Goal: Task Accomplishment & Management: Use online tool/utility

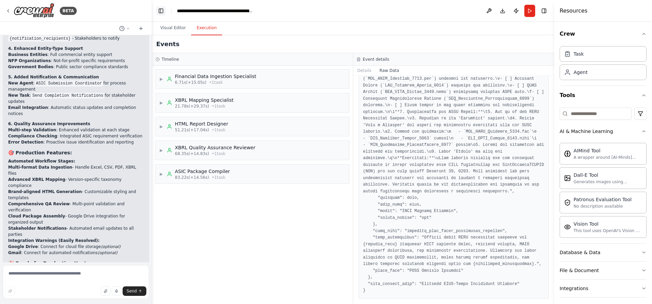
click at [162, 12] on button "Toggle Left Sidebar" at bounding box center [161, 11] width 10 height 10
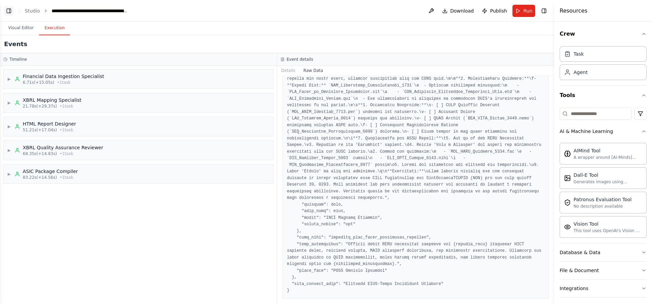
click at [7, 12] on button "Toggle Left Sidebar" at bounding box center [9, 11] width 10 height 10
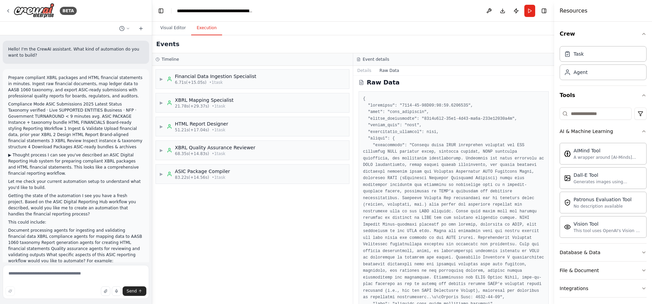
scroll to position [0, 0]
click at [544, 13] on button "Toggle Right Sidebar" at bounding box center [544, 11] width 10 height 10
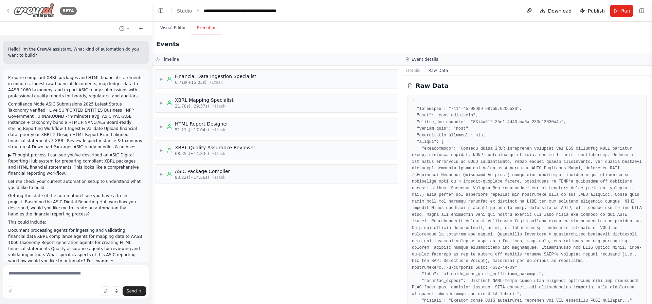
click at [38, 14] on img at bounding box center [34, 10] width 41 height 15
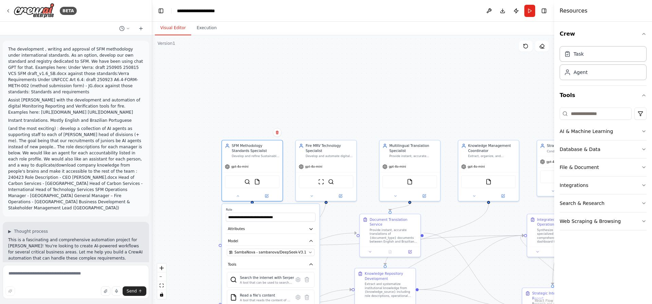
scroll to position [1148, 0]
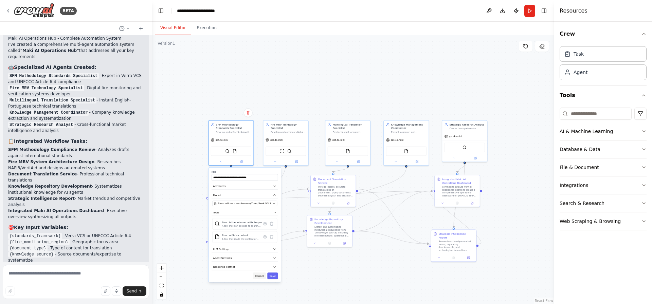
click at [261, 276] on button "Cancel" at bounding box center [259, 276] width 13 height 6
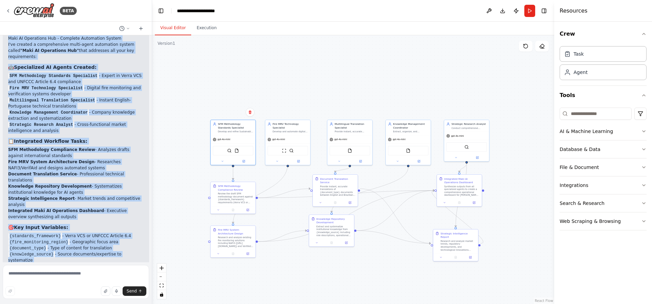
drag, startPoint x: 8, startPoint y: 135, endPoint x: 109, endPoint y: 236, distance: 143.1
click at [122, 259] on div "The development , writing and approval of SFM methodology under international s…" at bounding box center [76, 148] width 152 height 227
copy div "Maki AI Operations Hub - Complete Automation System I've created a comprehensiv…"
click at [44, 11] on img at bounding box center [34, 10] width 41 height 15
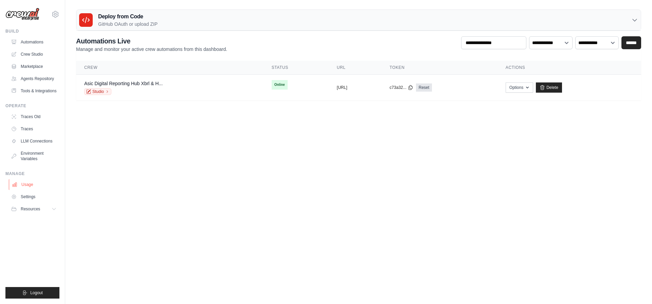
click at [32, 187] on link "Usage" at bounding box center [34, 184] width 51 height 11
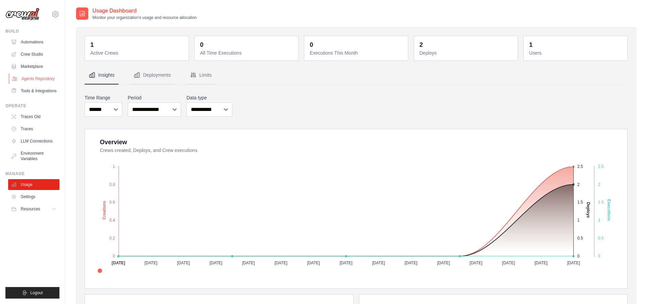
click at [48, 78] on link "Agents Repository" at bounding box center [34, 78] width 51 height 11
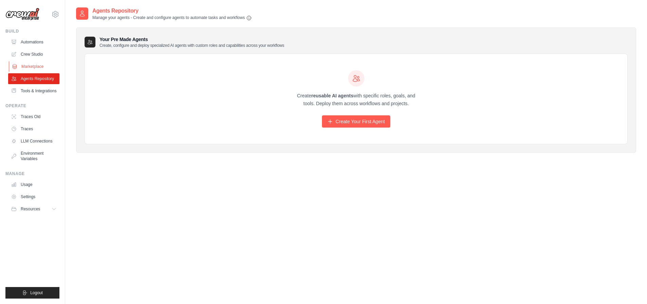
click at [39, 65] on link "Marketplace" at bounding box center [34, 66] width 51 height 11
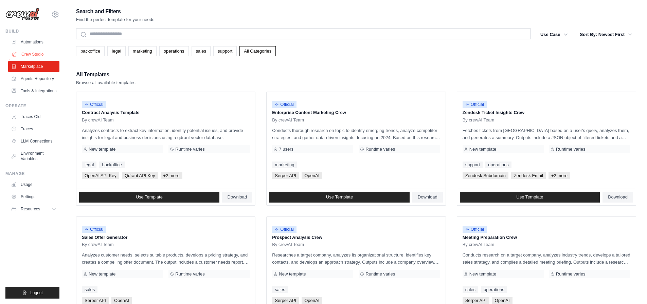
click at [34, 56] on link "Crew Studio" at bounding box center [34, 54] width 51 height 11
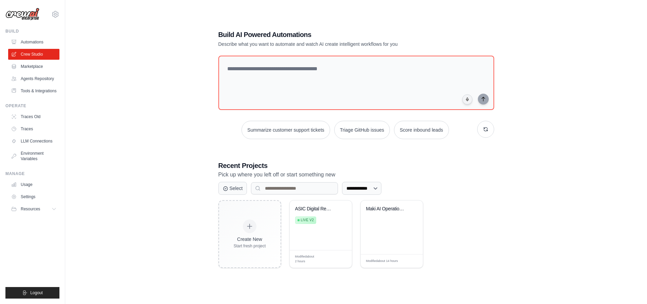
scroll to position [14, 0]
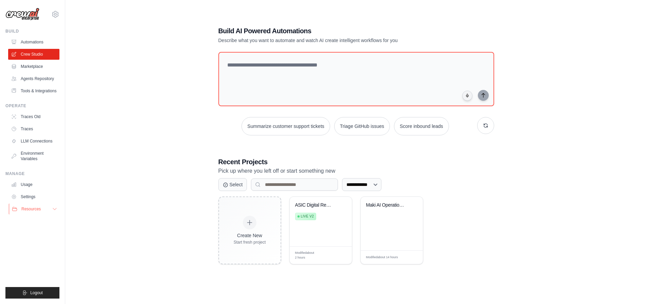
click at [27, 212] on button "Resources" at bounding box center [34, 209] width 51 height 11
click at [31, 197] on link "Settings" at bounding box center [34, 196] width 51 height 11
click at [33, 160] on link "Environment Variables" at bounding box center [34, 156] width 51 height 16
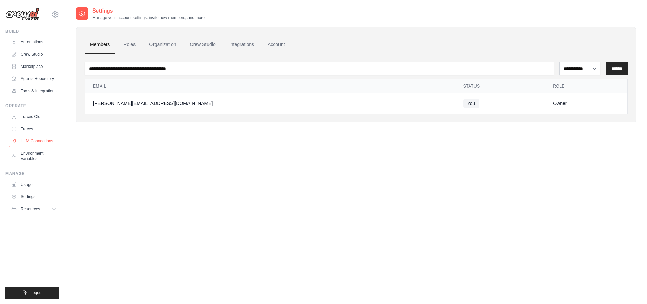
click at [33, 140] on link "LLM Connections" at bounding box center [34, 141] width 51 height 11
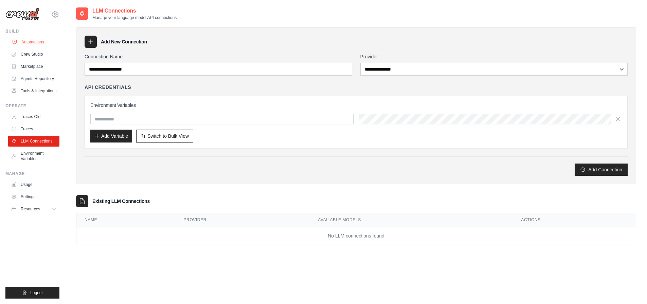
click at [28, 44] on link "Automations" at bounding box center [34, 42] width 51 height 11
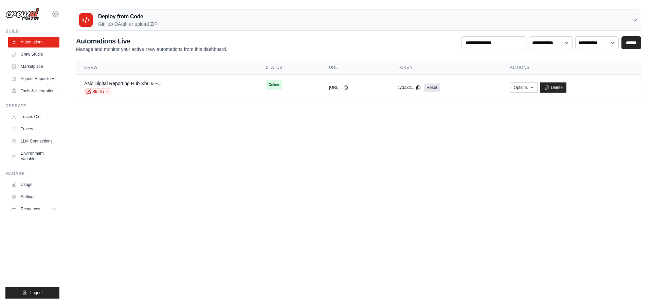
click at [52, 15] on icon at bounding box center [55, 14] width 6 height 6
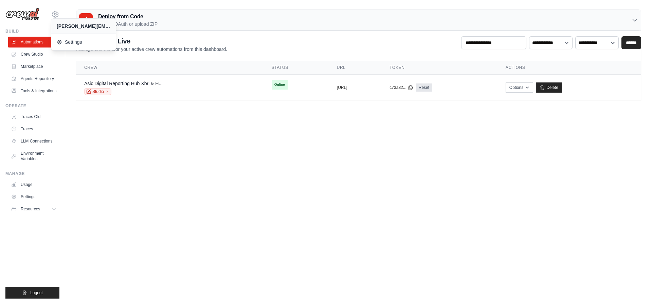
click at [268, 129] on body "gareth.smashbox@gmail.com Settings Build Automations" at bounding box center [326, 152] width 652 height 304
click at [115, 86] on link "Asic Digital Reporting Hub Xbrl & H..." at bounding box center [123, 83] width 78 height 5
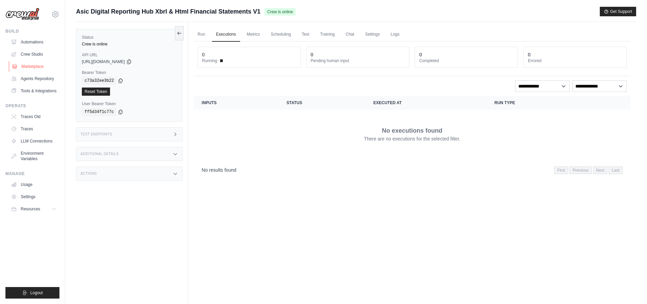
click at [30, 68] on link "Marketplace" at bounding box center [34, 66] width 51 height 11
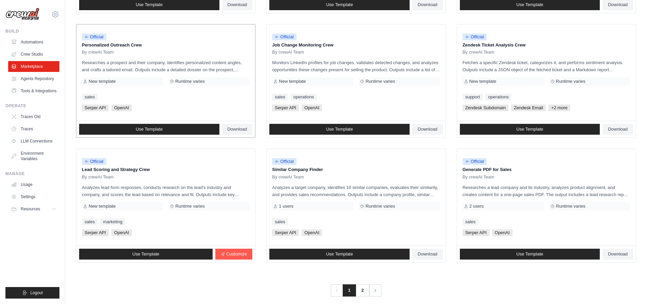
scroll to position [325, 0]
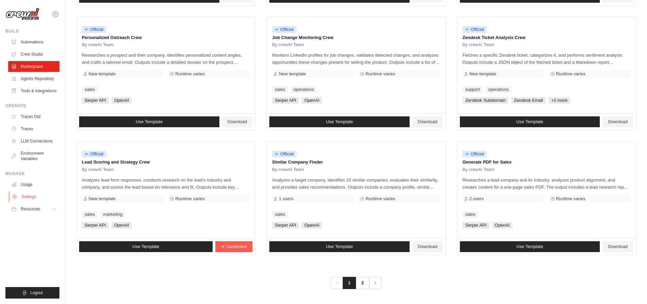
click at [41, 196] on link "Settings" at bounding box center [34, 196] width 51 height 11
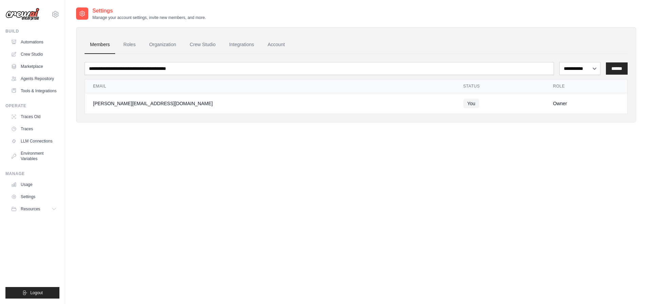
click at [22, 10] on img at bounding box center [22, 14] width 34 height 13
click at [49, 11] on div "gareth.smashbox@gmail.com Settings" at bounding box center [32, 11] width 54 height 22
click at [56, 13] on icon at bounding box center [55, 14] width 8 height 8
click at [32, 15] on img at bounding box center [22, 14] width 34 height 13
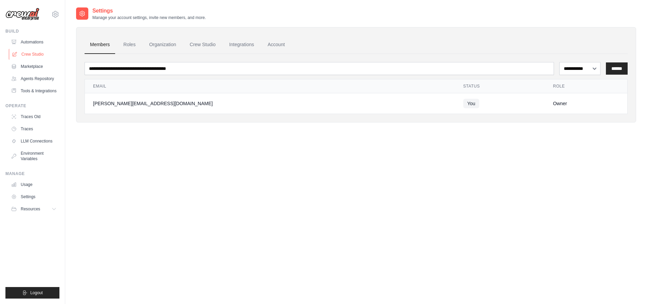
click at [42, 55] on link "Crew Studio" at bounding box center [34, 54] width 51 height 11
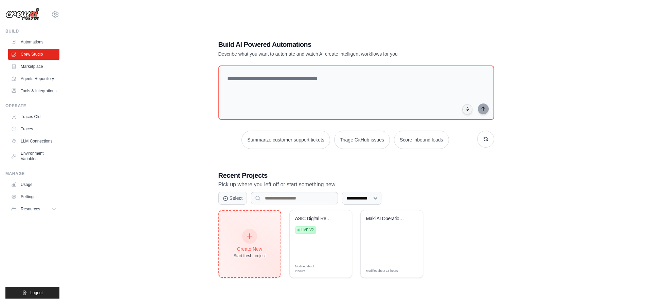
click at [254, 225] on div "Create New Start fresh project" at bounding box center [249, 244] width 61 height 67
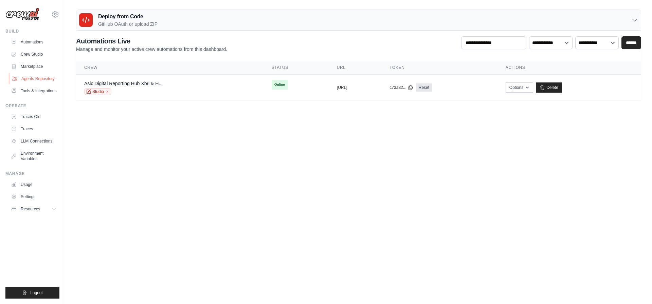
click at [49, 77] on link "Agents Repository" at bounding box center [34, 78] width 51 height 11
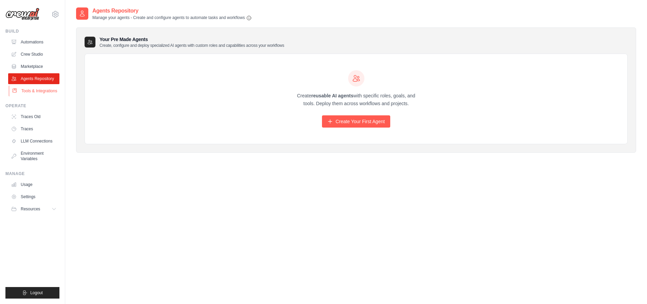
click at [39, 88] on link "Tools & Integrations" at bounding box center [34, 91] width 51 height 11
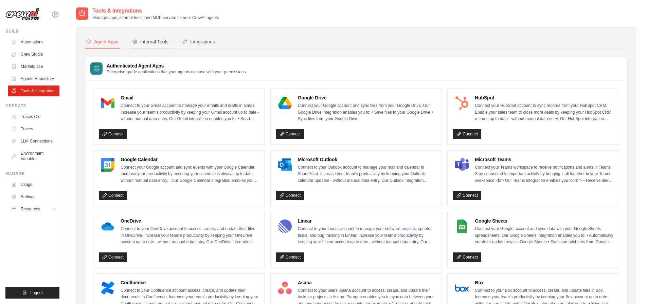
click at [150, 46] on button "Internal Tools" at bounding box center [150, 42] width 39 height 13
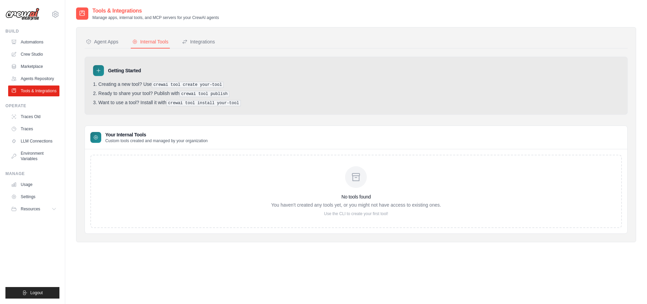
click at [217, 44] on nav "Agent Apps Internal Tools Integrations" at bounding box center [356, 42] width 543 height 13
click at [205, 43] on div "Integrations" at bounding box center [198, 41] width 33 height 7
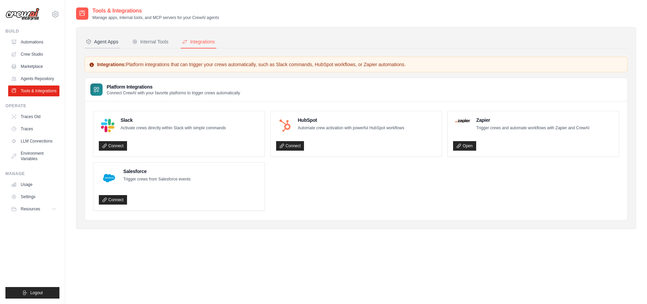
click at [102, 41] on div "Agent Apps" at bounding box center [102, 41] width 33 height 7
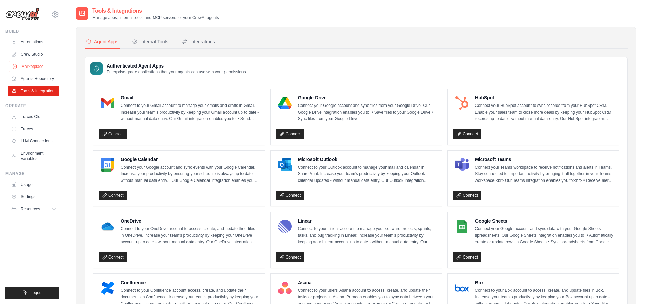
click at [24, 69] on link "Marketplace" at bounding box center [34, 66] width 51 height 11
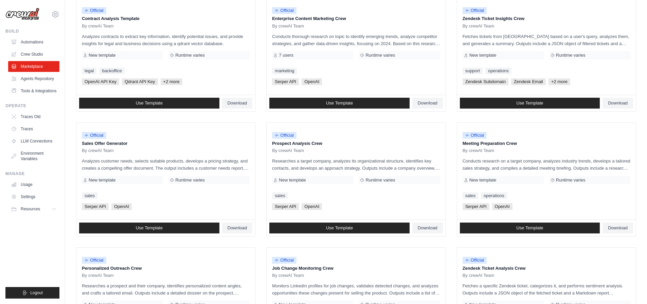
scroll to position [133, 0]
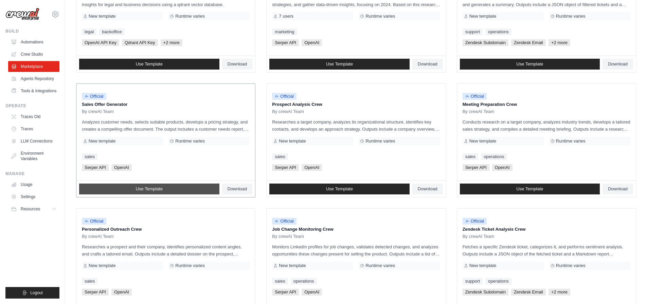
click at [158, 191] on span "Use Template" at bounding box center [149, 188] width 27 height 5
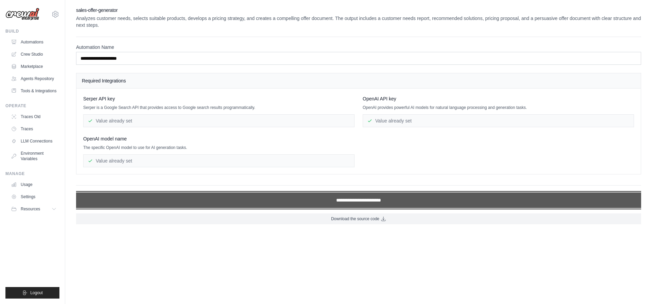
click at [311, 194] on input "**********" at bounding box center [358, 201] width 565 height 16
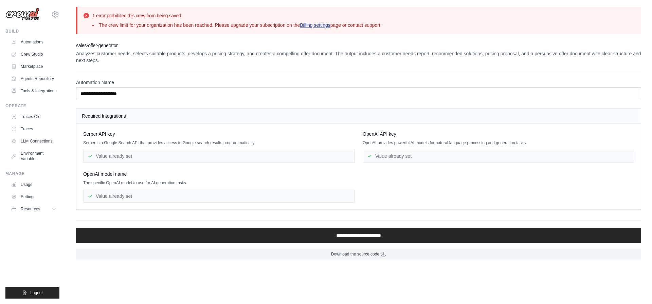
click at [313, 27] on link "Billing settings" at bounding box center [315, 24] width 31 height 5
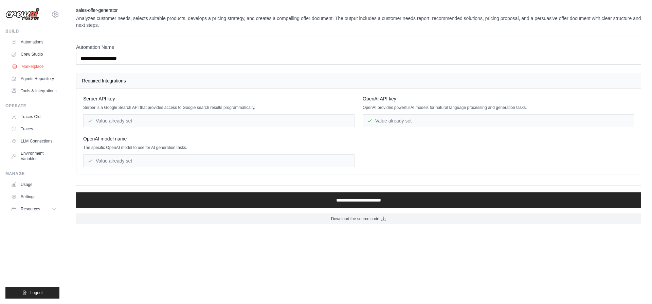
click at [35, 67] on link "Marketplace" at bounding box center [34, 66] width 51 height 11
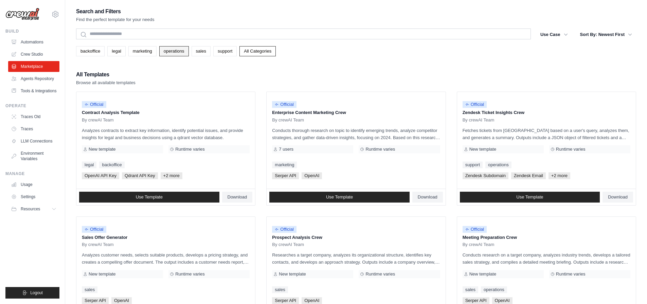
click at [176, 54] on link "operations" at bounding box center [174, 51] width 30 height 10
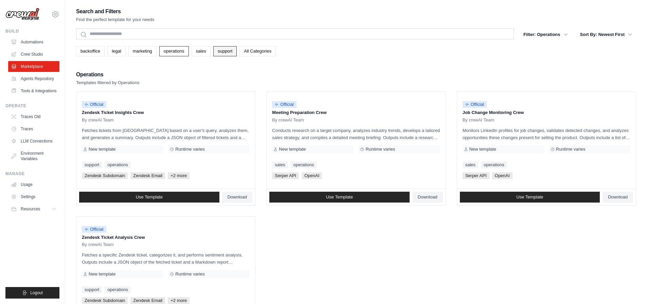
click at [228, 54] on link "support" at bounding box center [224, 51] width 23 height 10
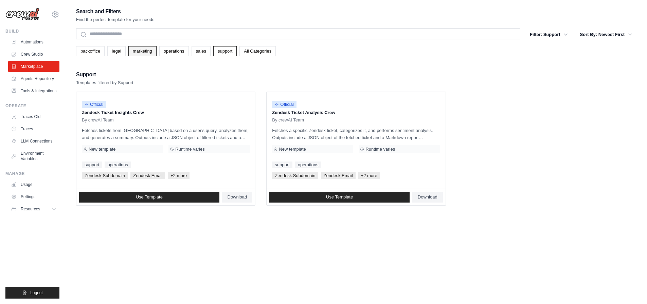
click at [131, 51] on link "marketing" at bounding box center [142, 51] width 28 height 10
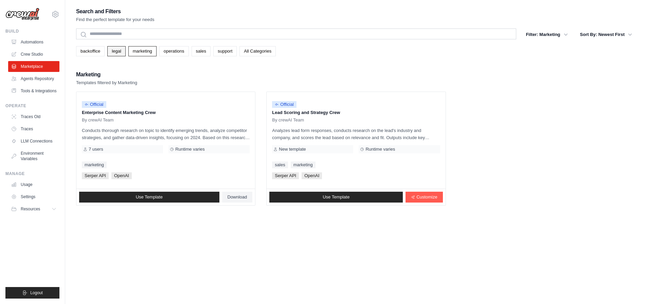
click at [117, 51] on link "legal" at bounding box center [116, 51] width 18 height 10
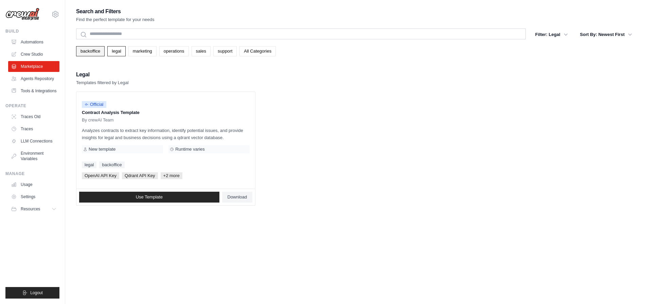
click at [92, 51] on link "backoffice" at bounding box center [90, 51] width 29 height 10
click at [93, 52] on link "backoffice" at bounding box center [90, 51] width 29 height 10
click at [537, 34] on button "Filter: Backoffice" at bounding box center [545, 34] width 51 height 12
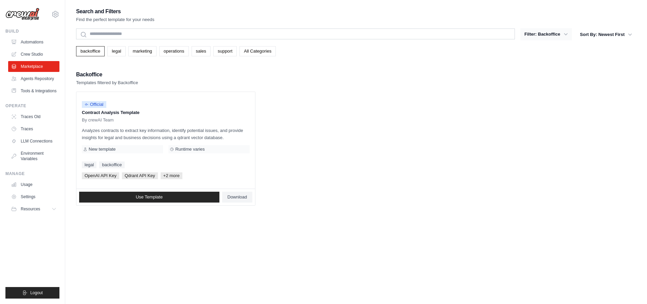
click at [550, 34] on button "Filter: Backoffice" at bounding box center [545, 34] width 51 height 12
click at [574, 35] on div "Filter: Backoffice backoffice legal marketing operations sales support Clear Al…" at bounding box center [578, 35] width 116 height 12
click at [611, 34] on button "Sort By: Newest First" at bounding box center [606, 34] width 60 height 12
click at [35, 51] on link "Crew Studio" at bounding box center [34, 54] width 51 height 11
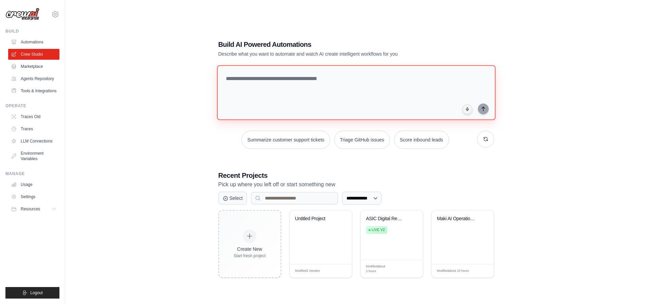
paste textarea "**********"
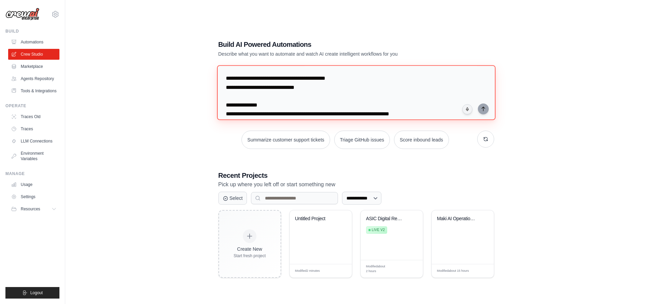
scroll to position [519, 0]
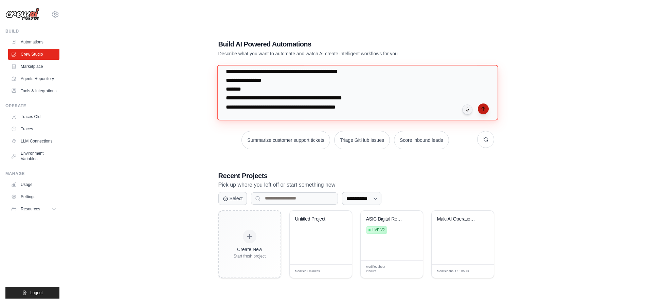
type textarea "**********"
click at [483, 110] on icon "submit" at bounding box center [482, 109] width 3 height 4
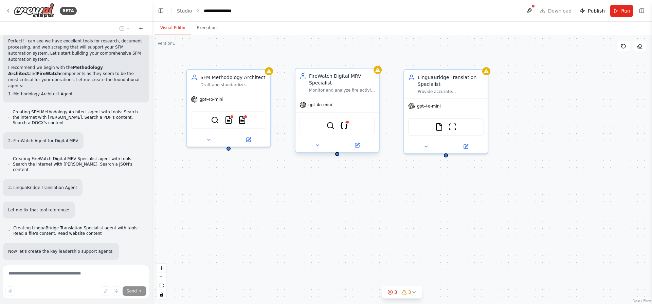
scroll to position [530, 0]
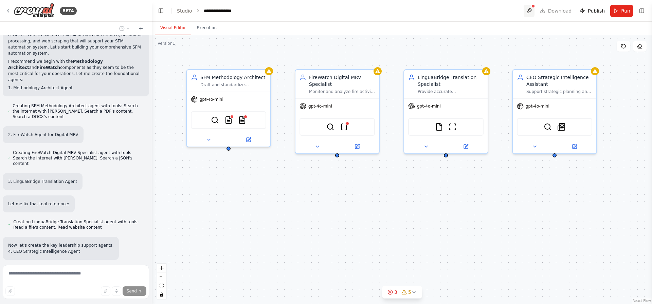
click at [534, 12] on button at bounding box center [529, 11] width 11 height 12
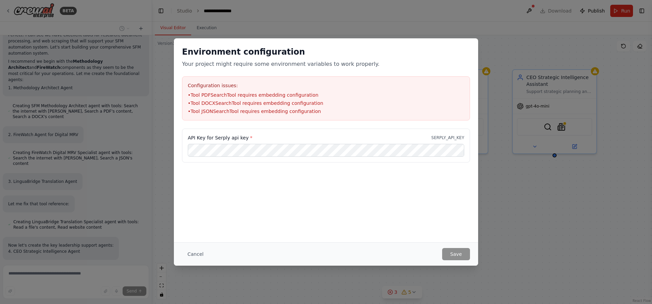
click at [214, 96] on li "• Tool PDFSearchTool requires embedding configuration" at bounding box center [326, 95] width 276 height 7
click at [241, 102] on li "• Tool DOCXSearchTool requires embedding configuration" at bounding box center [326, 103] width 276 height 7
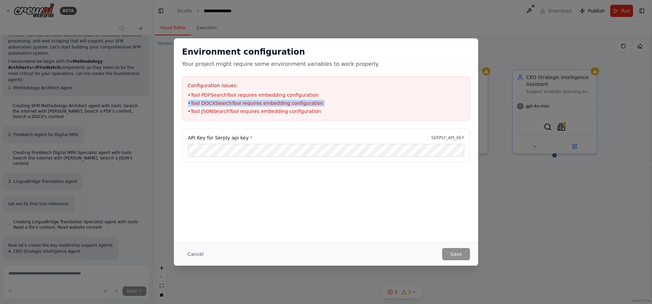
click at [241, 102] on li "• Tool DOCXSearchTool requires embedding configuration" at bounding box center [326, 103] width 276 height 7
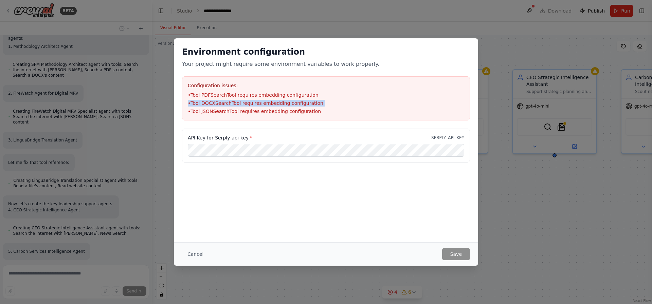
click at [186, 251] on button "Cancel" at bounding box center [195, 254] width 27 height 12
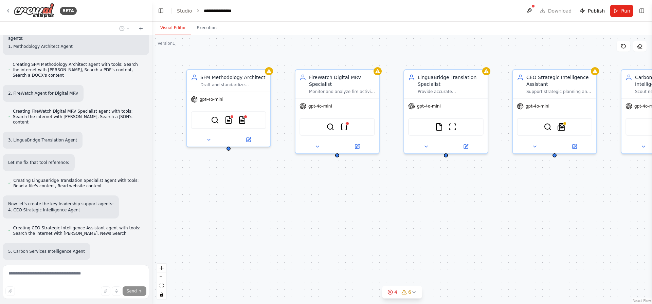
drag, startPoint x: 420, startPoint y: 198, endPoint x: 391, endPoint y: 201, distance: 29.7
click at [391, 201] on div "SFM Methodology Architect Draft and standardize Sustainable Fire Management (SF…" at bounding box center [402, 169] width 500 height 269
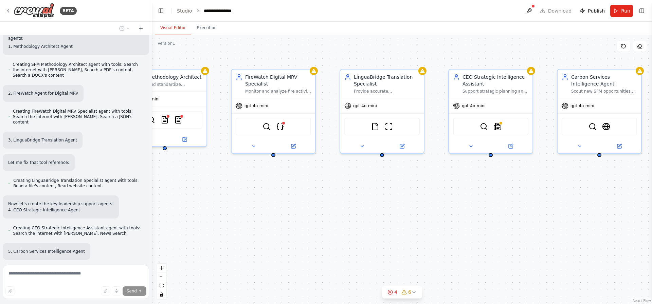
drag, startPoint x: 466, startPoint y: 201, endPoint x: 333, endPoint y: 199, distance: 133.1
click at [333, 199] on div "SFM Methodology Architect Draft and standardize Sustainable Fire Management (SF…" at bounding box center [402, 169] width 500 height 269
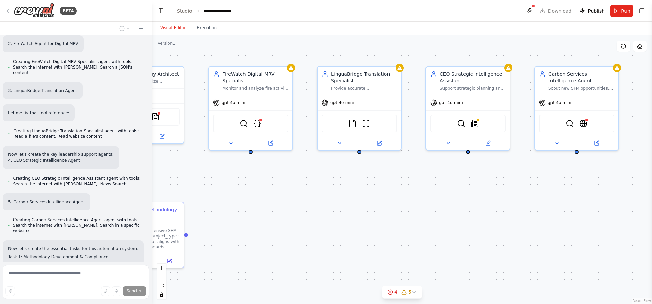
scroll to position [657, 0]
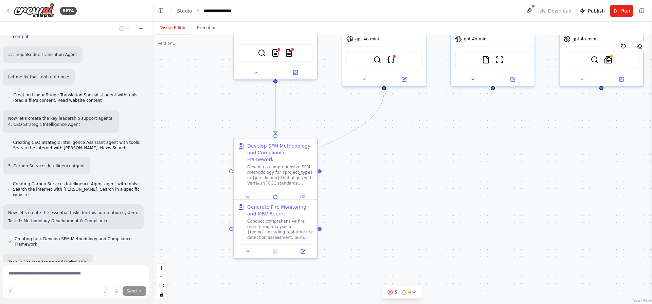
drag, startPoint x: 225, startPoint y: 191, endPoint x: 416, endPoint y: 126, distance: 201.4
click at [416, 126] on div ".deletable-edge-delete-btn { width: 20px; height: 20px; border: 0px solid #ffff…" at bounding box center [402, 169] width 500 height 269
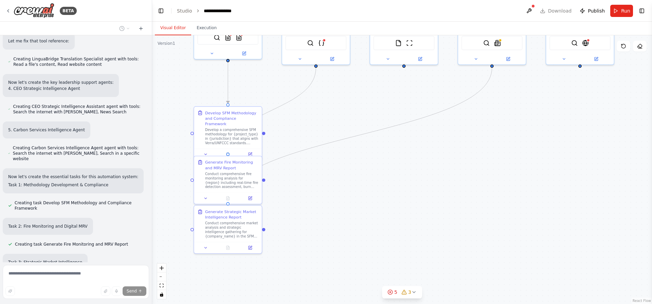
scroll to position [729, 0]
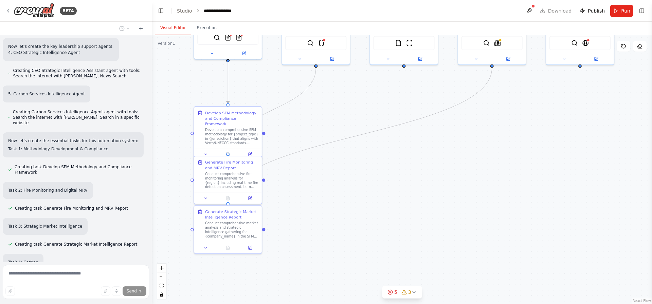
drag, startPoint x: 492, startPoint y: 212, endPoint x: 413, endPoint y: 166, distance: 91.8
click at [413, 166] on div ".deletable-edge-delete-btn { width: 20px; height: 20px; border: 0px solid #ffff…" at bounding box center [402, 169] width 500 height 269
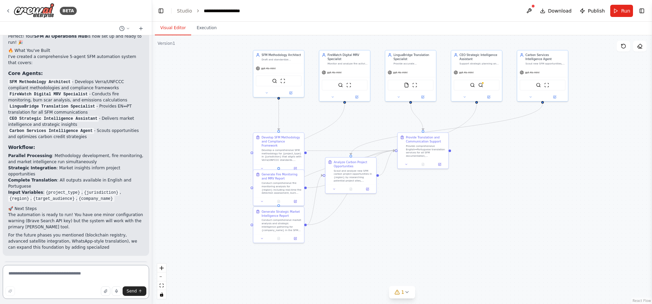
scroll to position [1316, 0]
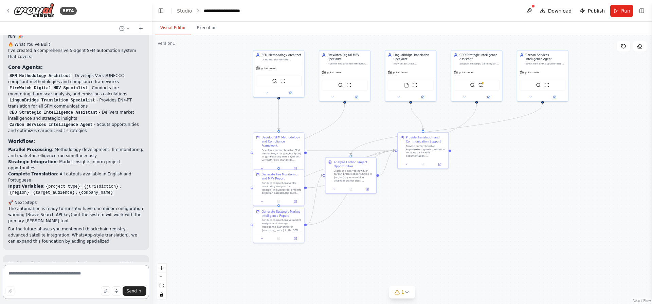
click at [51, 272] on textarea at bounding box center [76, 282] width 146 height 34
paste textarea "**********"
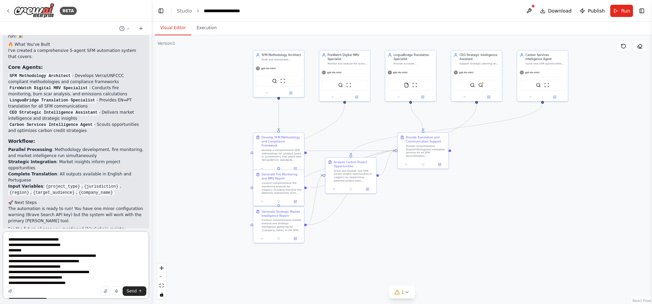
scroll to position [90, 0]
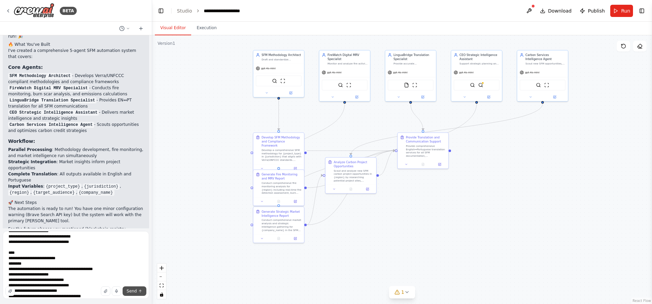
click at [129, 291] on span "Send" at bounding box center [132, 291] width 10 height 5
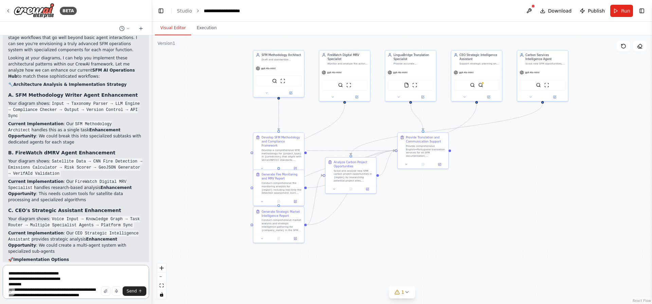
scroll to position [1719, 0]
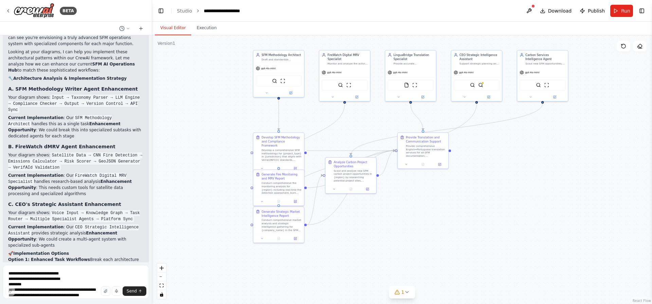
click at [109, 271] on p "Option 2: Custom Tool Development Build custom tools that handle the technical …" at bounding box center [75, 280] width 135 height 18
click at [65, 291] on p "Option 3: Hybrid Approach Combine enhanced workflows with custom tools for the …" at bounding box center [75, 297] width 135 height 12
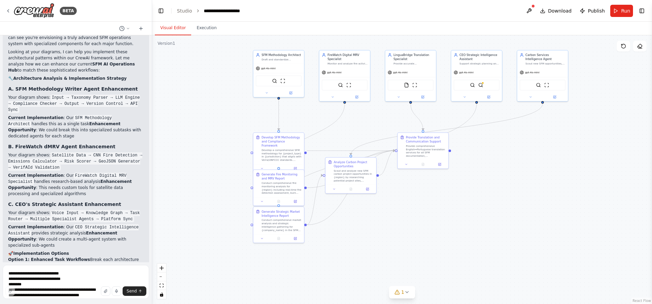
click at [65, 291] on p "Option 3: Hybrid Approach Combine enhanced workflows with custom tools for the …" at bounding box center [75, 297] width 135 height 12
click at [48, 191] on div "Excellent! These architecture diagrams show sophisticated multi-stage workflows…" at bounding box center [75, 196] width 135 height 348
drag, startPoint x: 1, startPoint y: 178, endPoint x: 34, endPoint y: 183, distance: 33.8
click at [36, 189] on div "BETA SFM Methodology Development & Standardization AI Agent: "Methodology Archi…" at bounding box center [76, 152] width 152 height 304
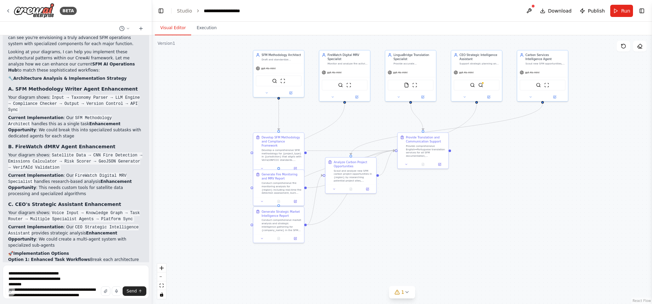
click at [37, 292] on strong "Option 3: Hybrid Approach" at bounding box center [38, 294] width 61 height 5
copy div "Option 3: Hybrid Approach Combine enhanced workflows with custom tools for the …"
click at [66, 280] on textarea "**********" at bounding box center [76, 282] width 146 height 34
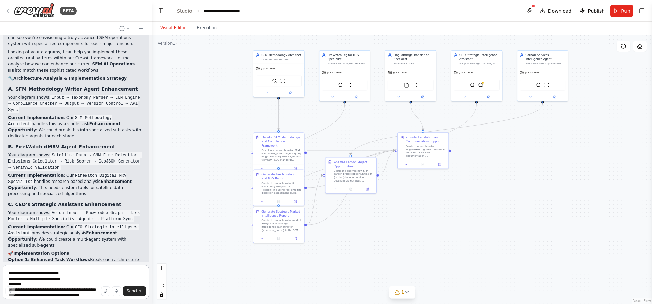
paste textarea "**********"
type textarea "**********"
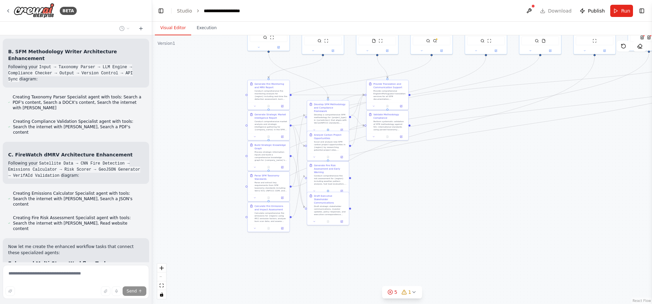
scroll to position [2311, 0]
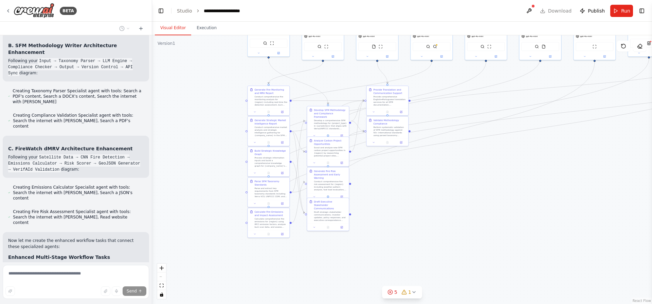
drag, startPoint x: 221, startPoint y: 168, endPoint x: 212, endPoint y: 117, distance: 52.4
click at [212, 117] on div ".deletable-edge-delete-btn { width: 20px; height: 20px; border: 0px solid #ffff…" at bounding box center [402, 169] width 500 height 269
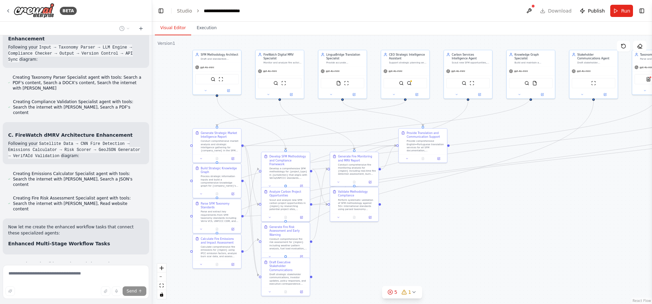
scroll to position [2338, 0]
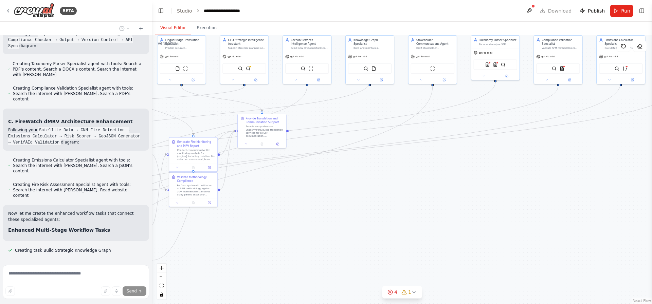
drag, startPoint x: 479, startPoint y: 190, endPoint x: 291, endPoint y: 237, distance: 193.5
click at [282, 237] on div ".deletable-edge-delete-btn { width: 20px; height: 20px; border: 0px solid #ffff…" at bounding box center [402, 169] width 500 height 269
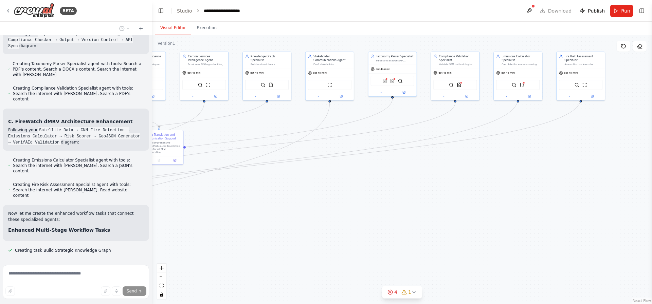
drag, startPoint x: 416, startPoint y: 205, endPoint x: 413, endPoint y: 211, distance: 6.7
click at [413, 211] on div ".deletable-edge-delete-btn { width: 20px; height: 20px; border: 0px solid #ffff…" at bounding box center [402, 169] width 500 height 269
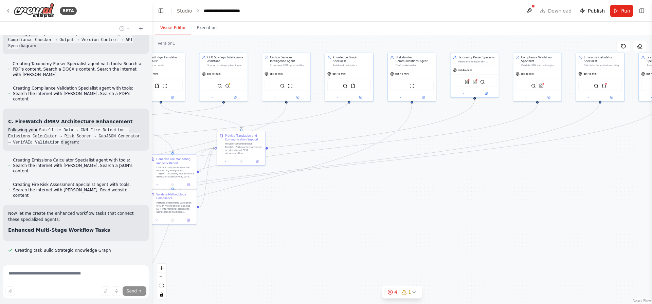
drag, startPoint x: 332, startPoint y: 203, endPoint x: 429, endPoint y: 199, distance: 97.2
click at [429, 199] on div ".deletable-edge-delete-btn { width: 20px; height: 20px; border: 0px solid #ffff…" at bounding box center [402, 169] width 500 height 269
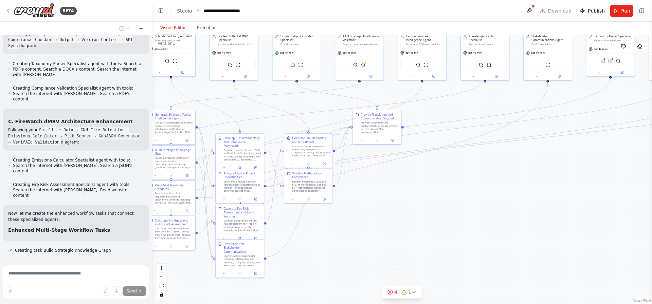
drag, startPoint x: 439, startPoint y: 197, endPoint x: 527, endPoint y: 183, distance: 89.1
click at [526, 183] on div ".deletable-edge-delete-btn { width: 20px; height: 20px; border: 0px solid #ffff…" at bounding box center [402, 169] width 500 height 269
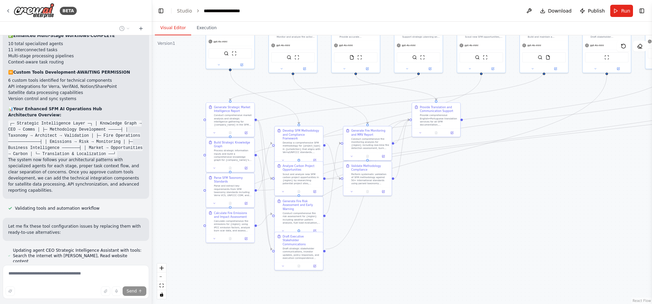
scroll to position [2993, 0]
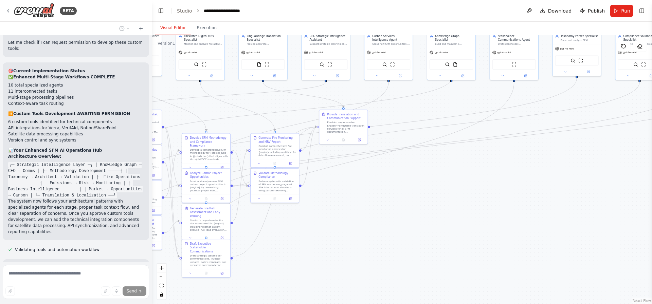
drag, startPoint x: 424, startPoint y: 230, endPoint x: 310, endPoint y: 252, distance: 116.6
click at [306, 252] on div ".deletable-edge-delete-btn { width: 20px; height: 20px; border: 0px solid #ffff…" at bounding box center [402, 169] width 500 height 269
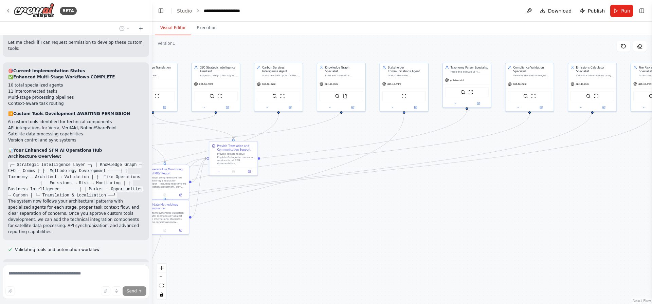
drag, startPoint x: 396, startPoint y: 213, endPoint x: 329, endPoint y: 237, distance: 70.8
click at [336, 237] on div ".deletable-edge-delete-btn { width: 20px; height: 20px; border: 0px solid #ffff…" at bounding box center [402, 169] width 500 height 269
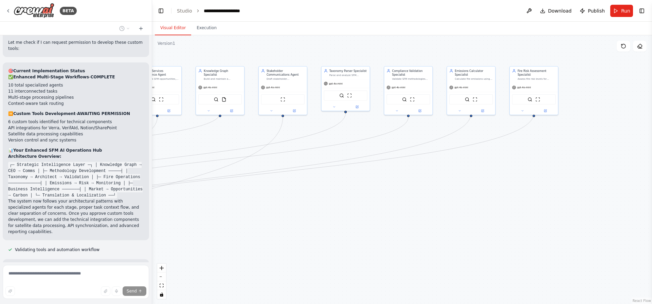
drag, startPoint x: 469, startPoint y: 225, endPoint x: 374, endPoint y: 219, distance: 94.2
click at [380, 219] on div ".deletable-edge-delete-btn { width: 20px; height: 20px; border: 0px solid #ffff…" at bounding box center [402, 169] width 500 height 269
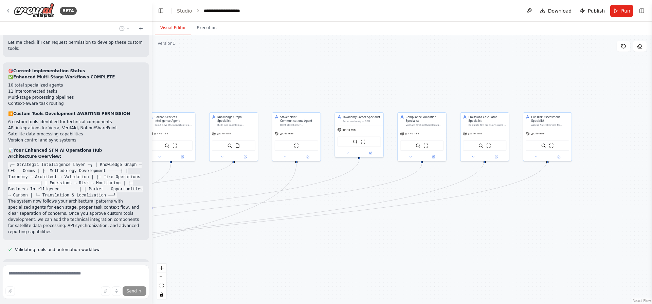
drag, startPoint x: 445, startPoint y: 220, endPoint x: 490, endPoint y: 249, distance: 53.4
click at [488, 253] on div ".deletable-edge-delete-btn { width: 20px; height: 20px; border: 0px solid #ffff…" at bounding box center [402, 169] width 500 height 269
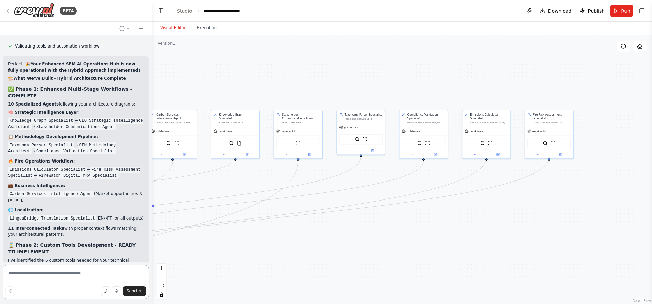
scroll to position [3304, 0]
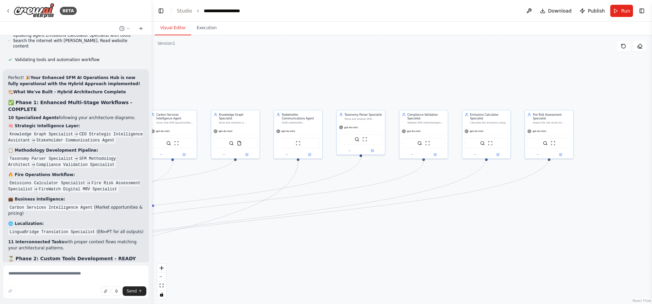
drag, startPoint x: 49, startPoint y: 131, endPoint x: 57, endPoint y: 137, distance: 10.1
click at [108, 285] on ol "Git Version Control Tool (Methodology tracking) Verra/UNFCCC API Integration (R…" at bounding box center [75, 303] width 135 height 37
click at [111, 297] on li "Fire Detection CNN Tool (Satellite processing)" at bounding box center [75, 300] width 135 height 6
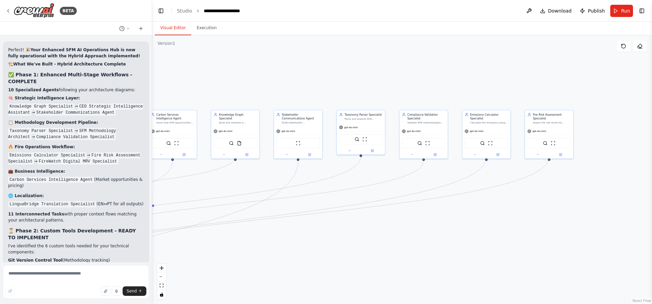
scroll to position [3342, 0]
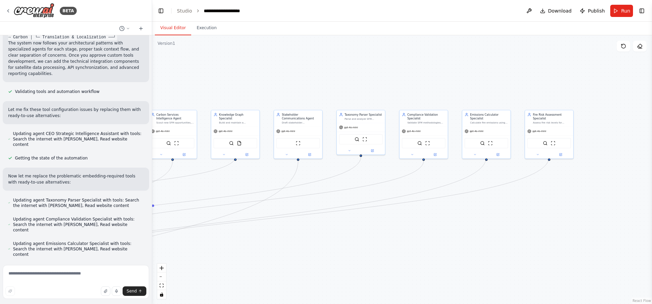
scroll to position [3829, 0]
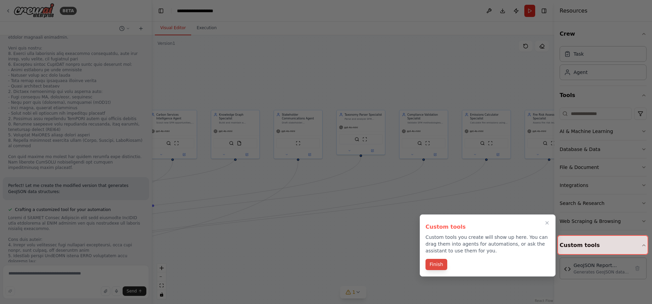
click at [437, 264] on button "Finish" at bounding box center [436, 264] width 22 height 11
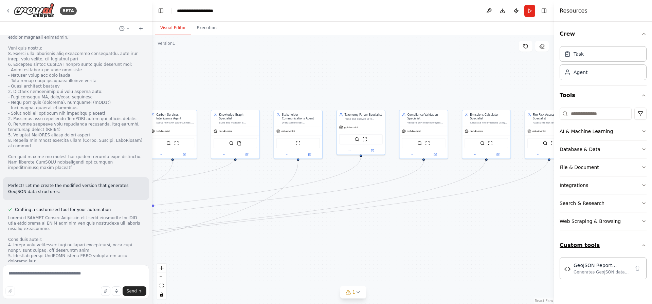
click at [584, 253] on button "Custom tools" at bounding box center [603, 245] width 87 height 19
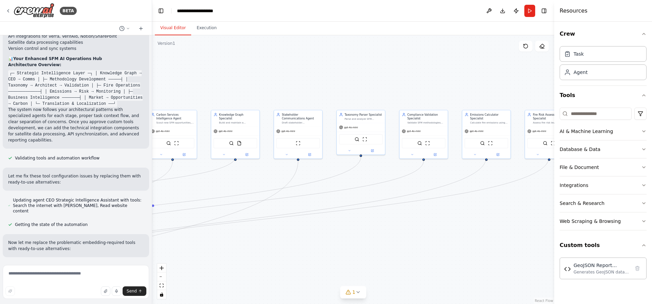
scroll to position [3022, 0]
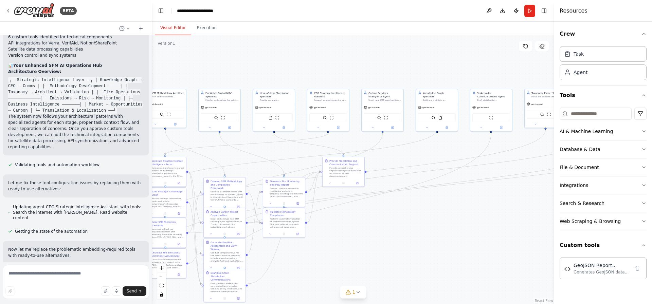
drag, startPoint x: 332, startPoint y: 241, endPoint x: 518, endPoint y: 224, distance: 187.2
click at [518, 224] on div ".deletable-edge-delete-btn { width: 20px; height: 20px; border: 0px solid #ffff…" at bounding box center [353, 169] width 402 height 269
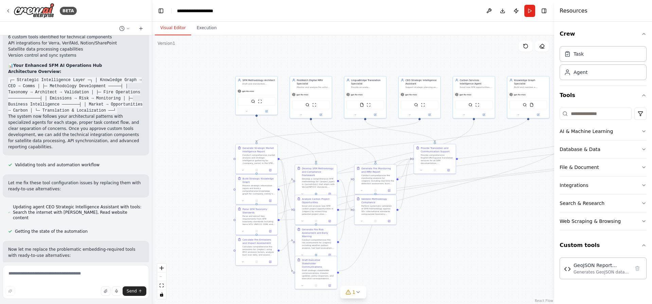
drag, startPoint x: 366, startPoint y: 229, endPoint x: 453, endPoint y: 216, distance: 87.9
click at [453, 216] on div ".deletable-edge-delete-btn { width: 20px; height: 20px; border: 0px solid #ffff…" at bounding box center [353, 169] width 402 height 269
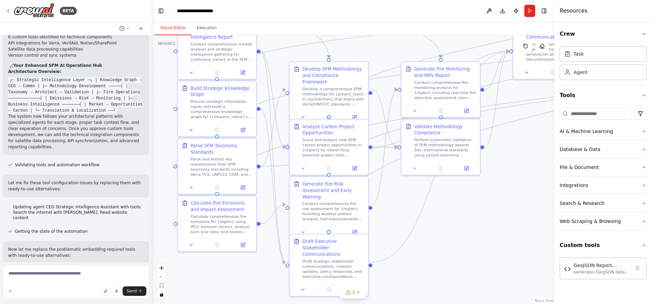
drag, startPoint x: 394, startPoint y: 250, endPoint x: 457, endPoint y: 197, distance: 83.2
click at [457, 197] on div ".deletable-edge-delete-btn { width: 20px; height: 20px; border: 0px solid #ffff…" at bounding box center [353, 169] width 402 height 269
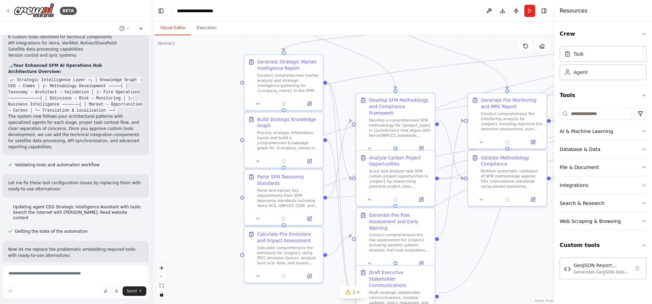
drag, startPoint x: 235, startPoint y: 279, endPoint x: 294, endPoint y: 299, distance: 62.4
click at [292, 304] on html "BETA SFM Methodology Development & Standardization AI Agent: "Methodology Archi…" at bounding box center [326, 152] width 652 height 304
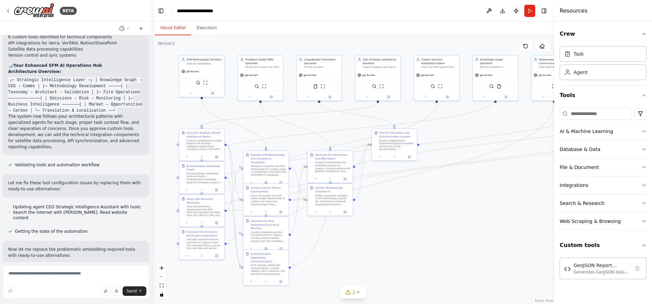
drag, startPoint x: 197, startPoint y: 137, endPoint x: 149, endPoint y: 157, distance: 52.2
click at [148, 157] on div "BETA SFM Methodology Development & Standardization AI Agent: "Methodology Archi…" at bounding box center [326, 152] width 652 height 304
click at [355, 295] on button "1" at bounding box center [353, 292] width 26 height 13
click at [326, 290] on span "Tool GeoJSON Report Generator is not in use" at bounding box center [357, 291] width 90 height 5
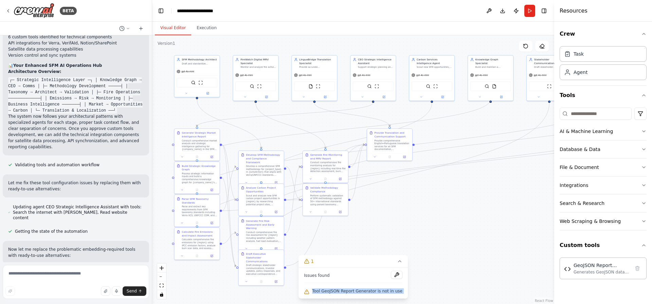
click at [326, 290] on span "Tool GeoJSON Report Generator is not in use" at bounding box center [357, 291] width 90 height 5
click at [392, 287] on div "Issues found Tool GeoJSON Report Generator is not in use" at bounding box center [352, 283] width 109 height 31
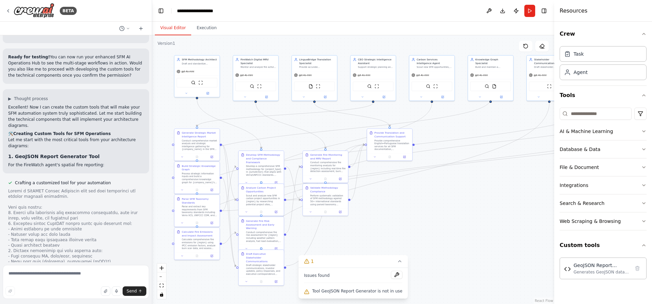
scroll to position [4038, 0]
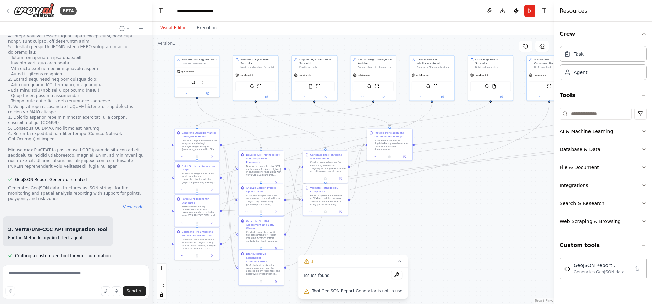
drag, startPoint x: 34, startPoint y: 230, endPoint x: 49, endPoint y: 231, distance: 15.3
drag, startPoint x: 61, startPoint y: 229, endPoint x: 54, endPoint y: 108, distance: 121.1
click at [54, 108] on div "SFM Methodology Development & Standardization AI Agent: "Methodology Architect"…" at bounding box center [76, 148] width 152 height 227
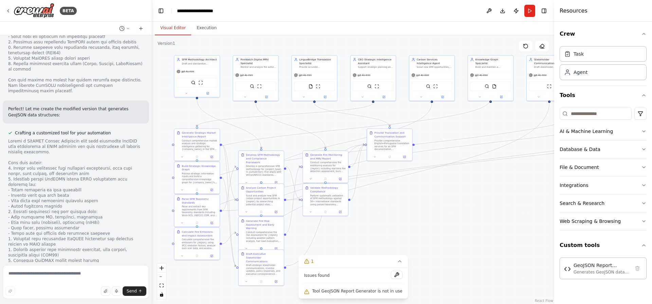
scroll to position [3919, 0]
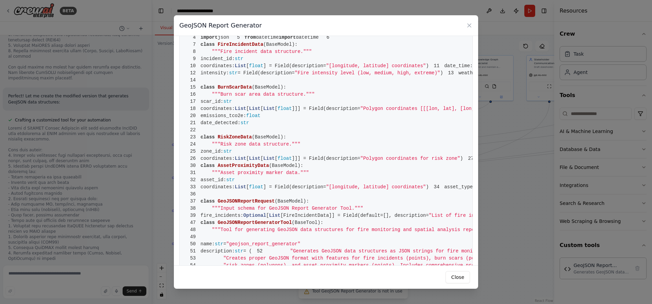
scroll to position [0, 0]
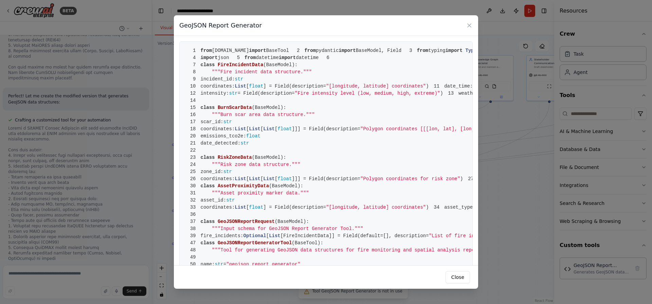
click at [94, 163] on div "GeoJSON Report Generator 1 from [DOMAIN_NAME] import BaseTool 2 from pydantic i…" at bounding box center [326, 152] width 652 height 304
click at [472, 26] on icon at bounding box center [469, 25] width 7 height 7
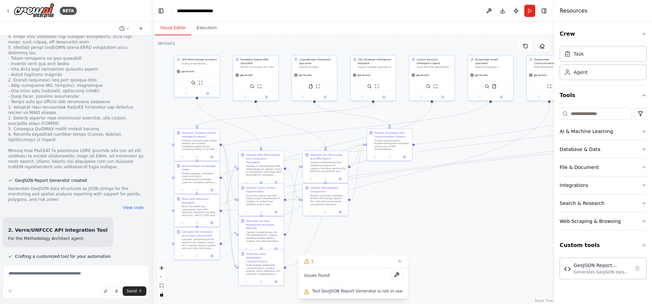
scroll to position [4038, 0]
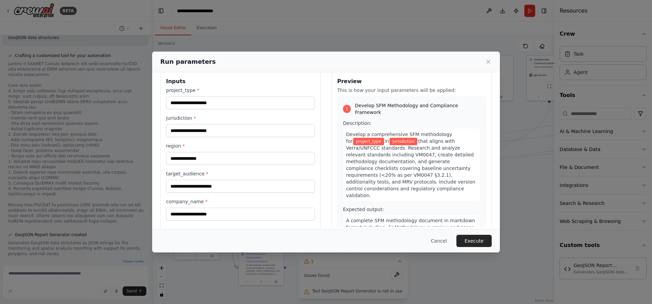
scroll to position [0, 0]
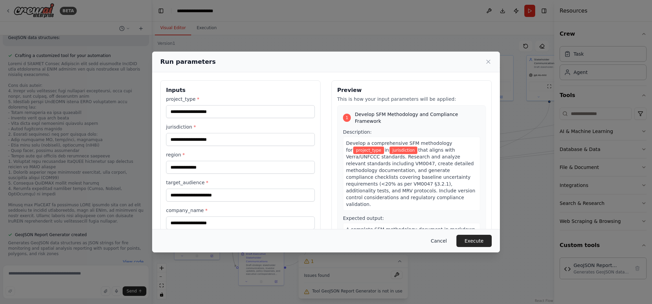
click at [447, 243] on button "Cancel" at bounding box center [438, 241] width 27 height 12
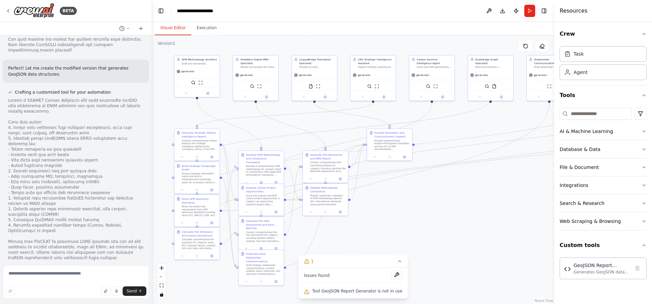
scroll to position [3983, 0]
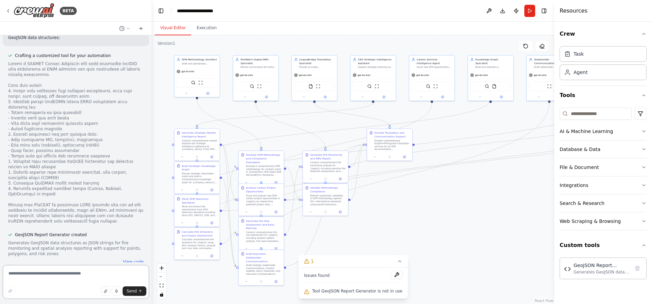
click at [44, 276] on textarea at bounding box center [76, 282] width 146 height 34
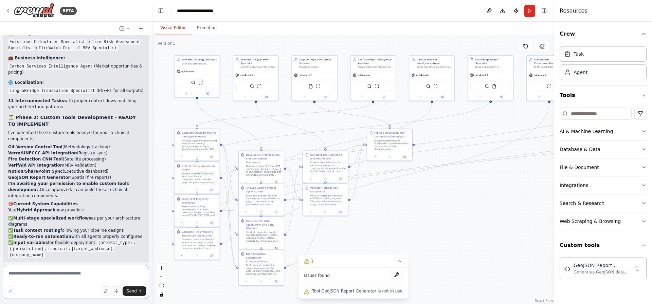
scroll to position [3462, 0]
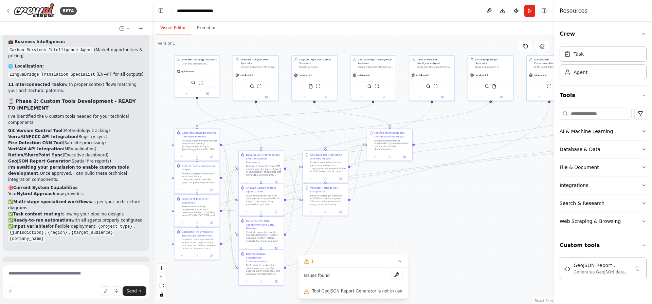
click at [11, 304] on span "▶" at bounding box center [9, 306] width 3 height 5
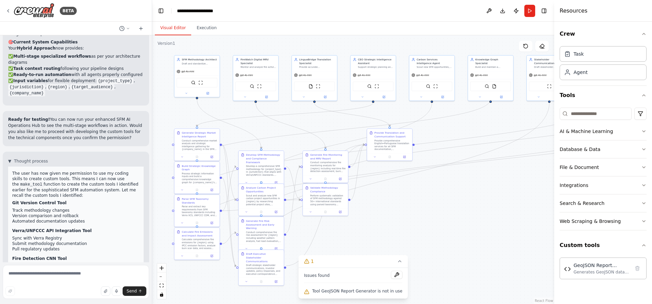
scroll to position [3665, 0]
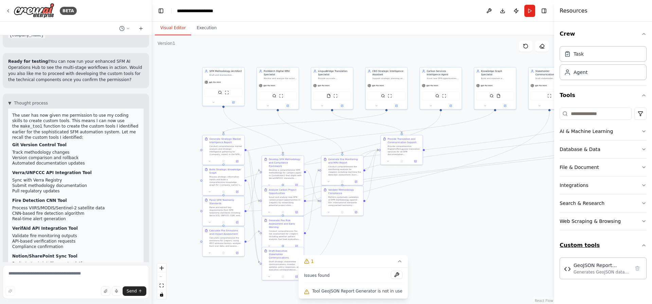
click at [619, 241] on button "Custom tools" at bounding box center [603, 245] width 87 height 19
click at [621, 243] on button "Custom tools" at bounding box center [603, 245] width 87 height 19
click at [526, 51] on button at bounding box center [526, 46] width 14 height 11
click at [528, 50] on button at bounding box center [526, 46] width 14 height 11
click at [527, 49] on icon at bounding box center [525, 45] width 5 height 5
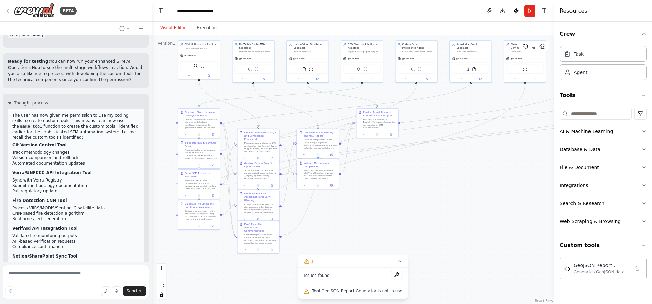
drag, startPoint x: 515, startPoint y: 195, endPoint x: 490, endPoint y: 168, distance: 36.3
click at [490, 168] on div ".deletable-edge-delete-btn { width: 20px; height: 20px; border: 0px solid #ffff…" at bounding box center [353, 169] width 402 height 269
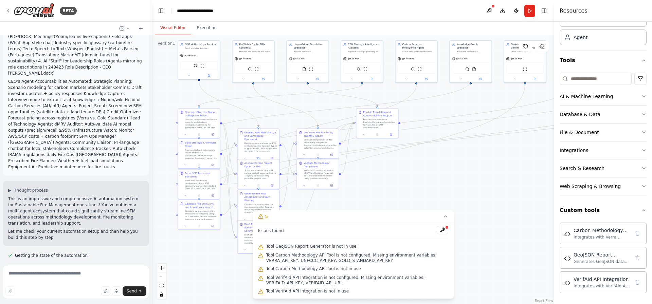
scroll to position [147, 0]
drag, startPoint x: 15, startPoint y: 160, endPoint x: 13, endPoint y: 169, distance: 9.8
click at [16, 188] on div "▶ Thought process This is an impressive and comprehensive AI automation system …" at bounding box center [75, 214] width 135 height 53
drag, startPoint x: 2, startPoint y: 167, endPoint x: 15, endPoint y: 171, distance: 12.9
click at [15, 171] on div "BETA SFM Methodology Development & Standardization AI Agent: "Methodology Archi…" at bounding box center [76, 152] width 152 height 304
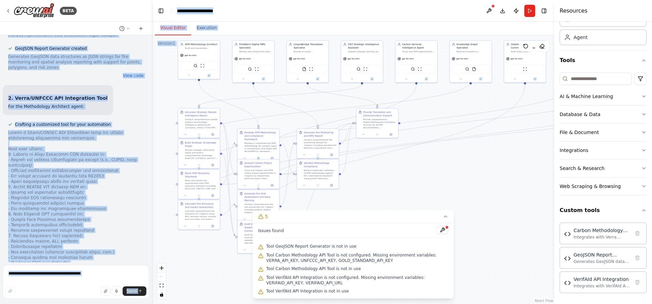
scroll to position [4794, 0]
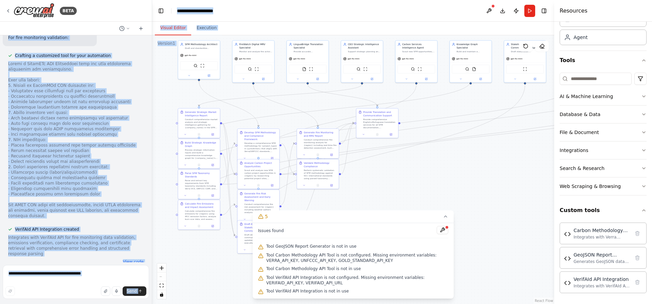
drag, startPoint x: 7, startPoint y: 166, endPoint x: 60, endPoint y: 299, distance: 143.2
click at [62, 304] on html "BETA SFM Methodology Development & Standardization AI Agent: "Methodology Archi…" at bounding box center [326, 152] width 652 height 304
copy div "This is an impressive and comprehensive AI automation system for Sustainable Fi…"
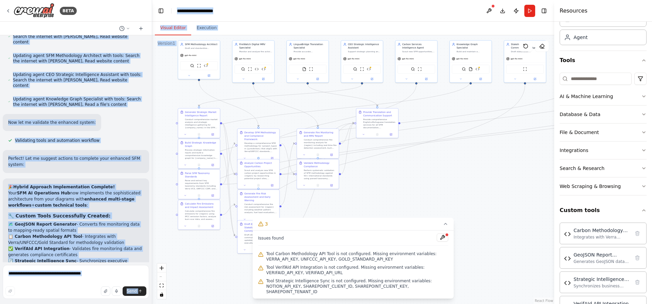
scroll to position [5423, 0]
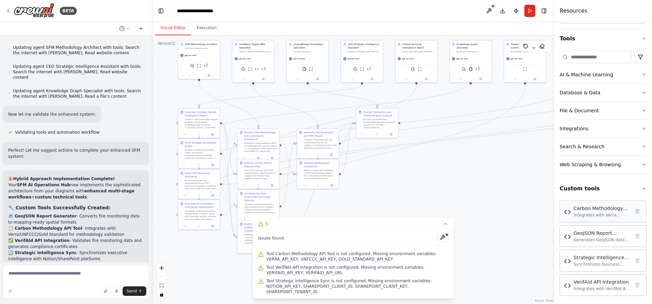
scroll to position [59, 0]
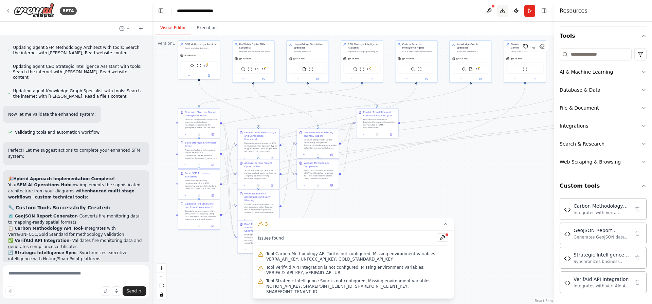
click at [499, 12] on button "Download" at bounding box center [502, 11] width 11 height 12
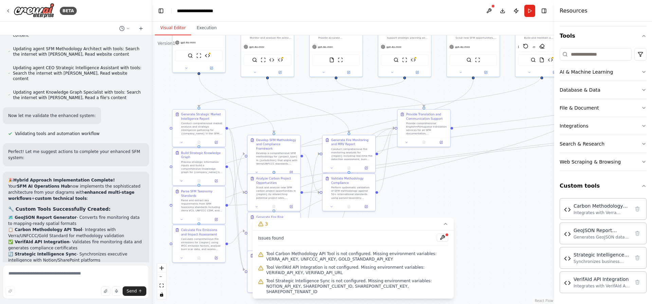
scroll to position [5423, 0]
drag, startPoint x: 11, startPoint y: 98, endPoint x: 108, endPoint y: 138, distance: 104.9
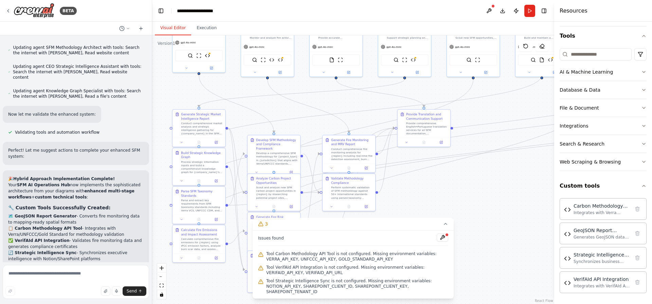
drag, startPoint x: 10, startPoint y: 96, endPoint x: 115, endPoint y: 132, distance: 111.7
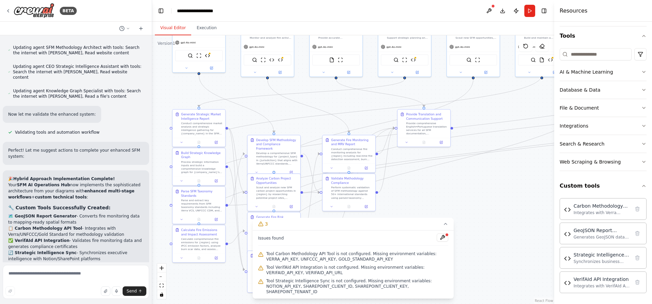
copy div "VERRA_API_KEY , UNFCCC_API_KEY , GOLD_STANDARD_API_KEY - For methodology API ac…"
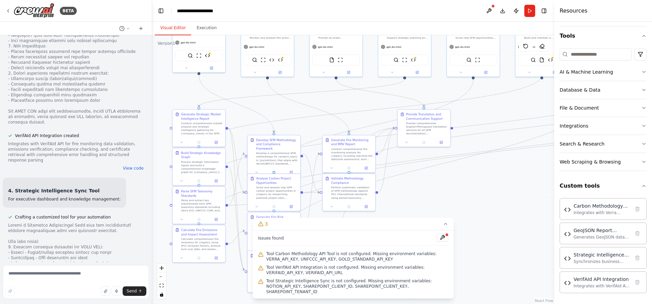
scroll to position [4671, 0]
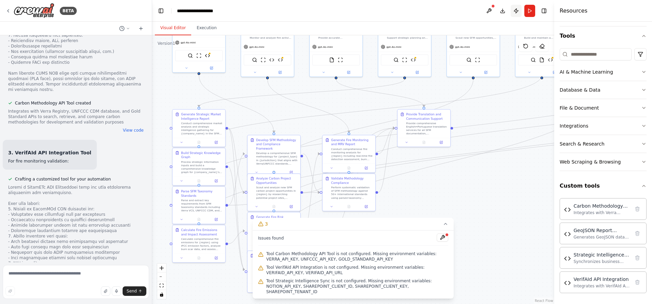
click at [514, 15] on button "Publish" at bounding box center [516, 11] width 11 height 12
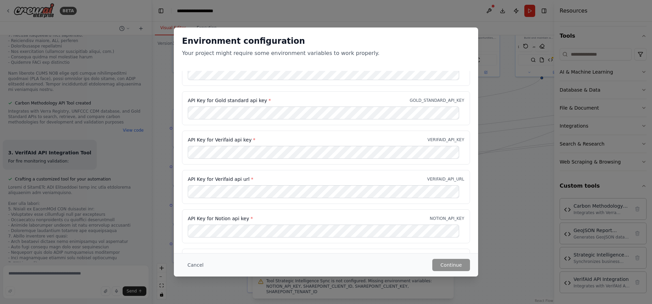
scroll to position [0, 0]
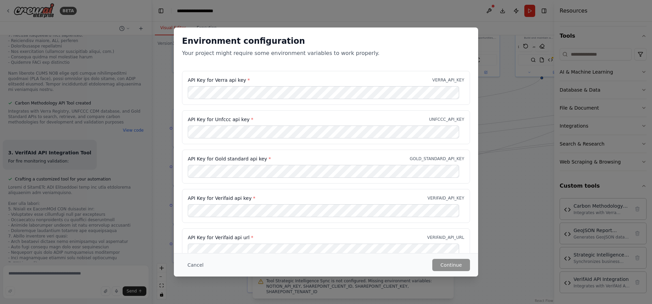
click at [469, 21] on div "Environment configuration Your project might require some environment variables…" at bounding box center [326, 152] width 652 height 304
click at [472, 14] on div "Environment configuration Your project might require some environment variables…" at bounding box center [326, 152] width 652 height 304
click at [111, 132] on div "Environment configuration Your project might require some environment variables…" at bounding box center [326, 152] width 652 height 304
click at [495, 256] on div "Environment configuration Your project might require some environment variables…" at bounding box center [326, 152] width 652 height 304
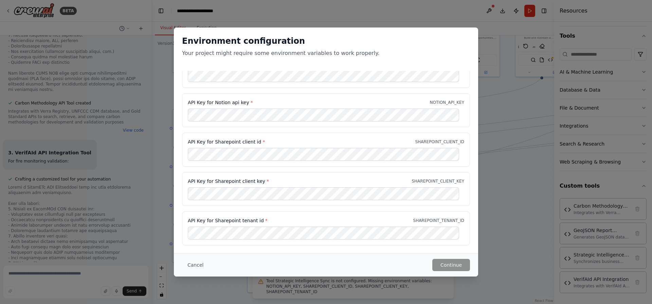
click at [201, 262] on button "Cancel" at bounding box center [195, 265] width 27 height 12
click at [201, 264] on div ".deletable-edge-delete-btn { width: 20px; height: 20px; border: 0px solid #ffff…" at bounding box center [353, 169] width 402 height 269
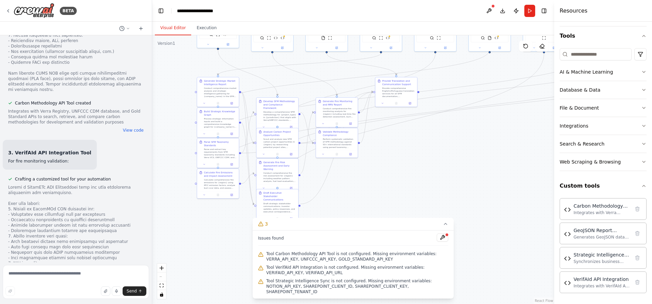
drag, startPoint x: 460, startPoint y: 202, endPoint x: 469, endPoint y: 151, distance: 51.7
click at [469, 151] on div ".deletable-edge-delete-btn { width: 20px; height: 20px; border: 0px solid #ffff…" at bounding box center [353, 169] width 402 height 269
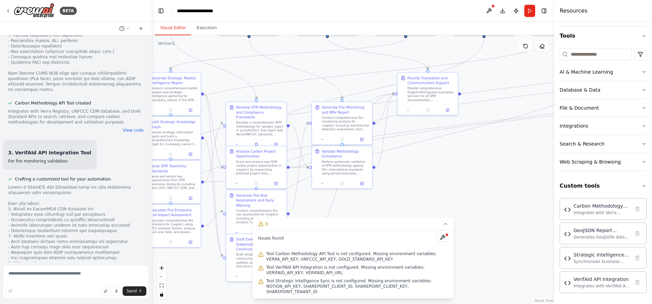
drag, startPoint x: 420, startPoint y: 151, endPoint x: 459, endPoint y: 163, distance: 41.0
click at [459, 163] on div ".deletable-edge-delete-btn { width: 20px; height: 20px; border: 0px solid #ffff…" at bounding box center [353, 169] width 402 height 269
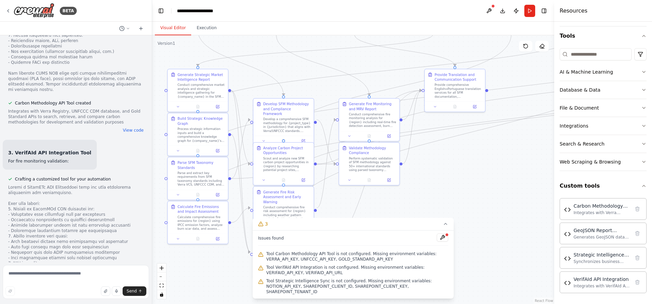
drag, startPoint x: 441, startPoint y: 159, endPoint x: 476, endPoint y: 153, distance: 35.0
click at [476, 153] on div ".deletable-edge-delete-btn { width: 20px; height: 20px; border: 0px solid #ffff…" at bounding box center [353, 169] width 402 height 269
click at [428, 231] on button "3" at bounding box center [353, 224] width 201 height 13
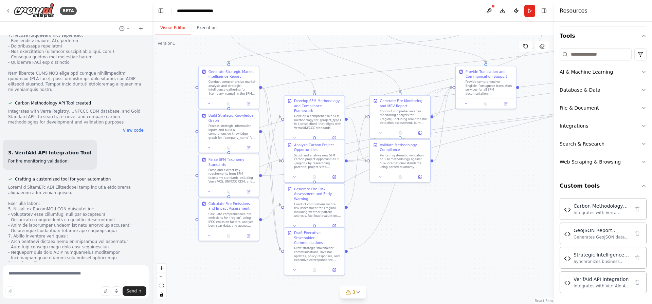
drag, startPoint x: 401, startPoint y: 231, endPoint x: 431, endPoint y: 229, distance: 30.0
click at [432, 228] on div ".deletable-edge-delete-btn { width: 20px; height: 20px; border: 0px solid #ffff…" at bounding box center [353, 169] width 402 height 269
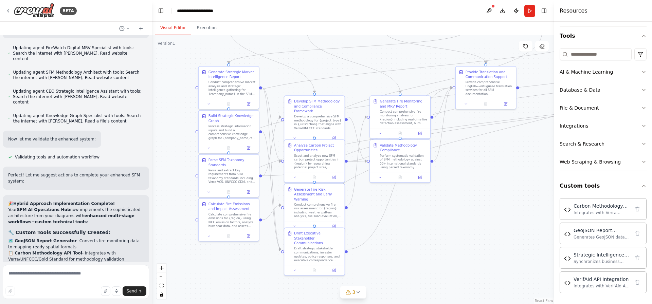
scroll to position [5423, 0]
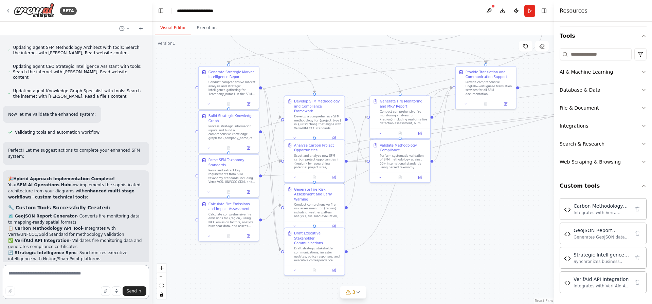
click at [30, 279] on textarea at bounding box center [76, 282] width 146 height 34
click at [80, 279] on textarea "**********" at bounding box center [76, 282] width 146 height 34
drag, startPoint x: 107, startPoint y: 130, endPoint x: 10, endPoint y: 90, distance: 105.6
copy div "ptional - Tools will work with mock data for testing: VERRA_API_KEY , UNFCCC_AP…"
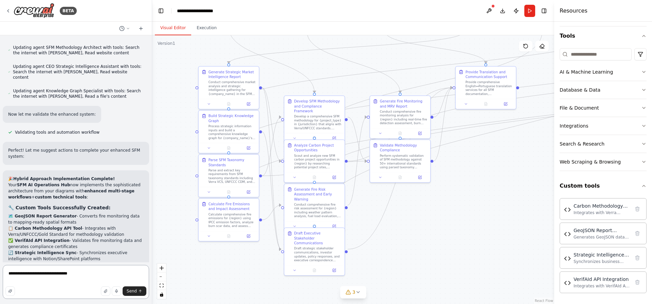
click at [78, 278] on textarea "**********" at bounding box center [76, 282] width 146 height 34
paste textarea "**********"
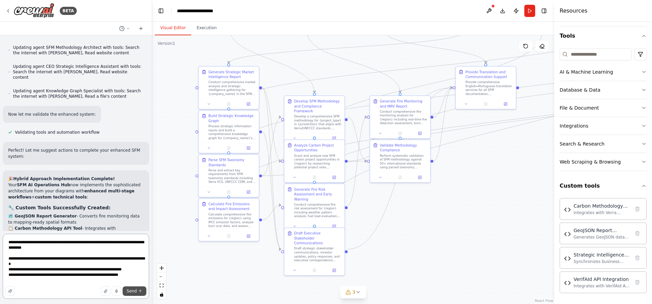
type textarea "**********"
click at [132, 292] on span "Send" at bounding box center [132, 291] width 10 height 5
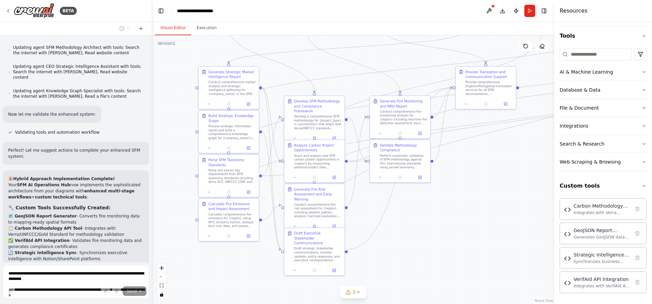
scroll to position [5461, 0]
